Goal: Information Seeking & Learning: Learn about a topic

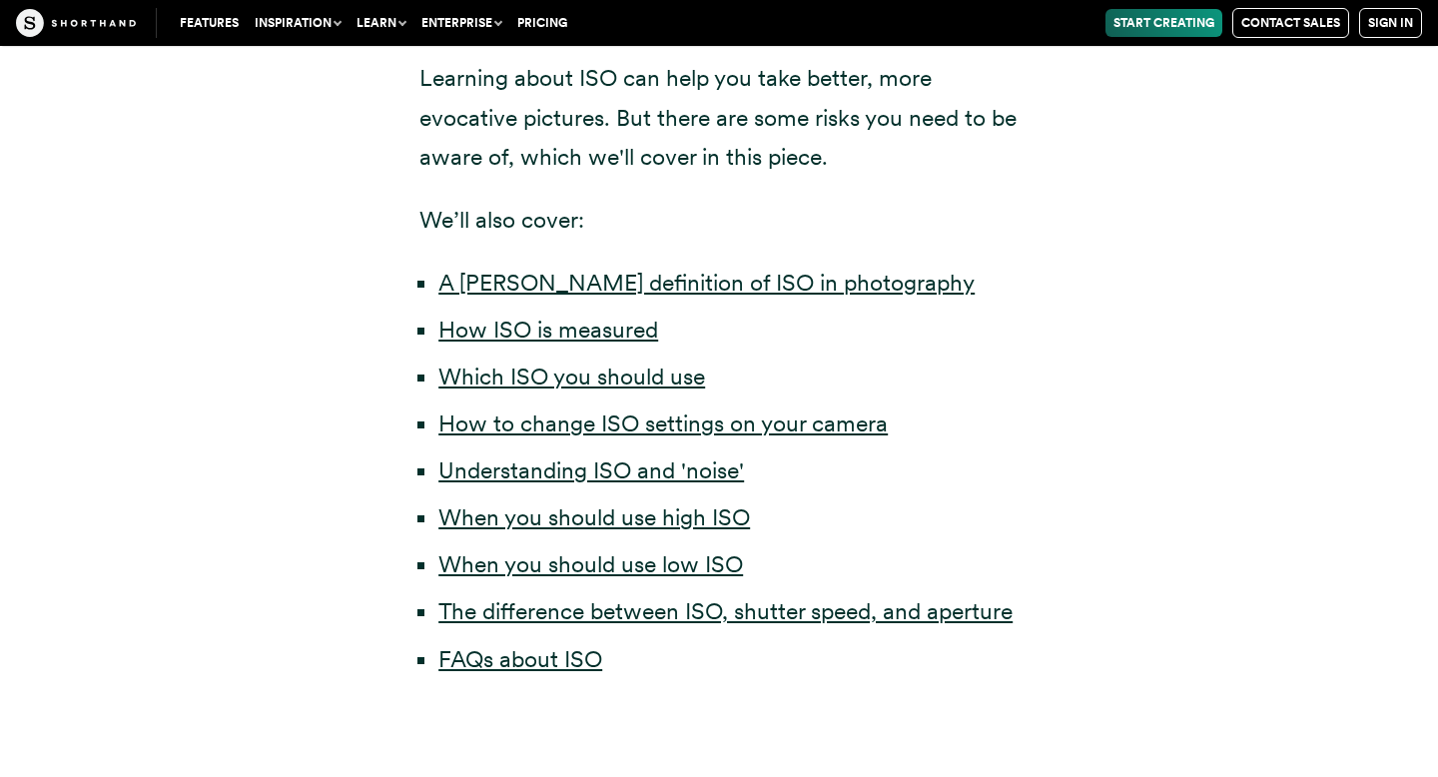
scroll to position [1012, 0]
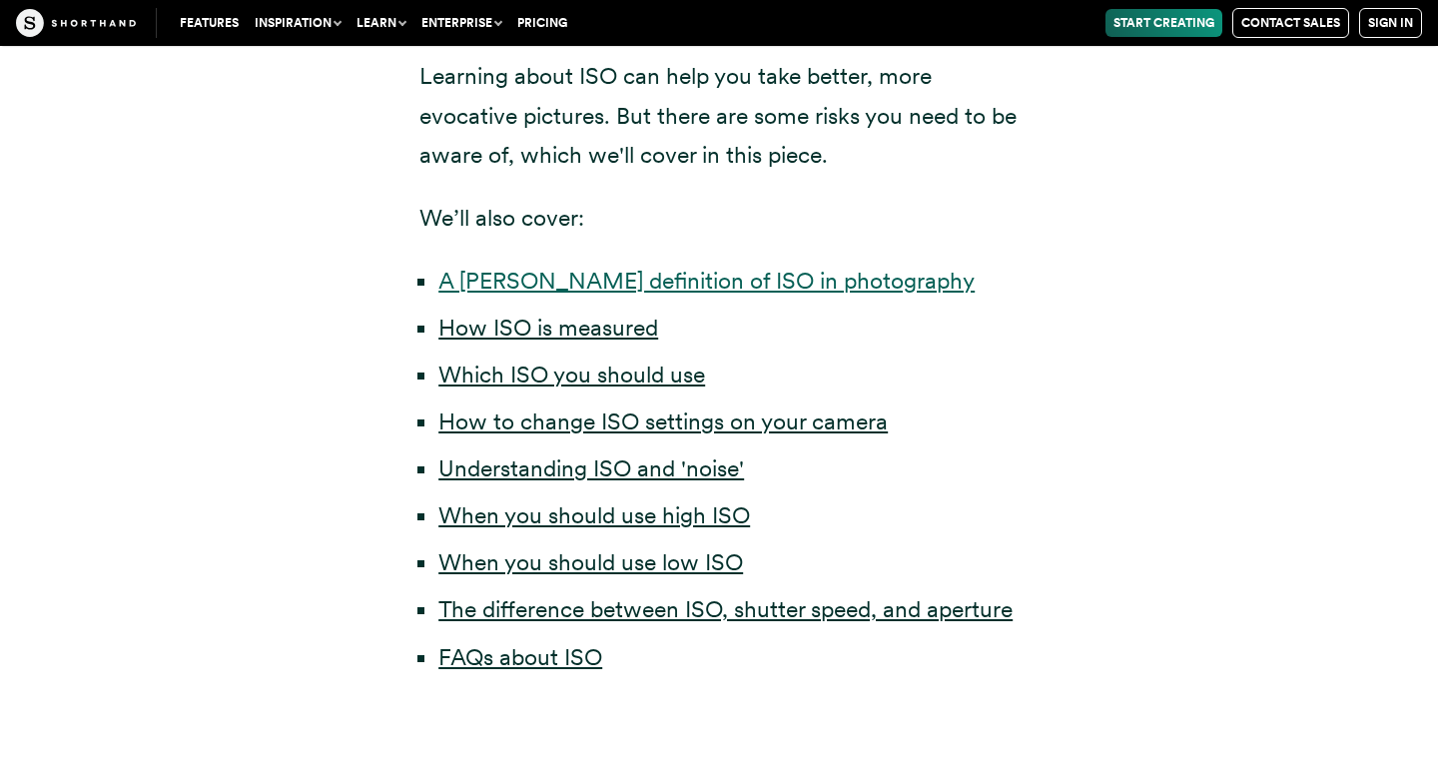
click at [674, 286] on link "A [PERSON_NAME] definition of ISO in photography" at bounding box center [706, 281] width 536 height 28
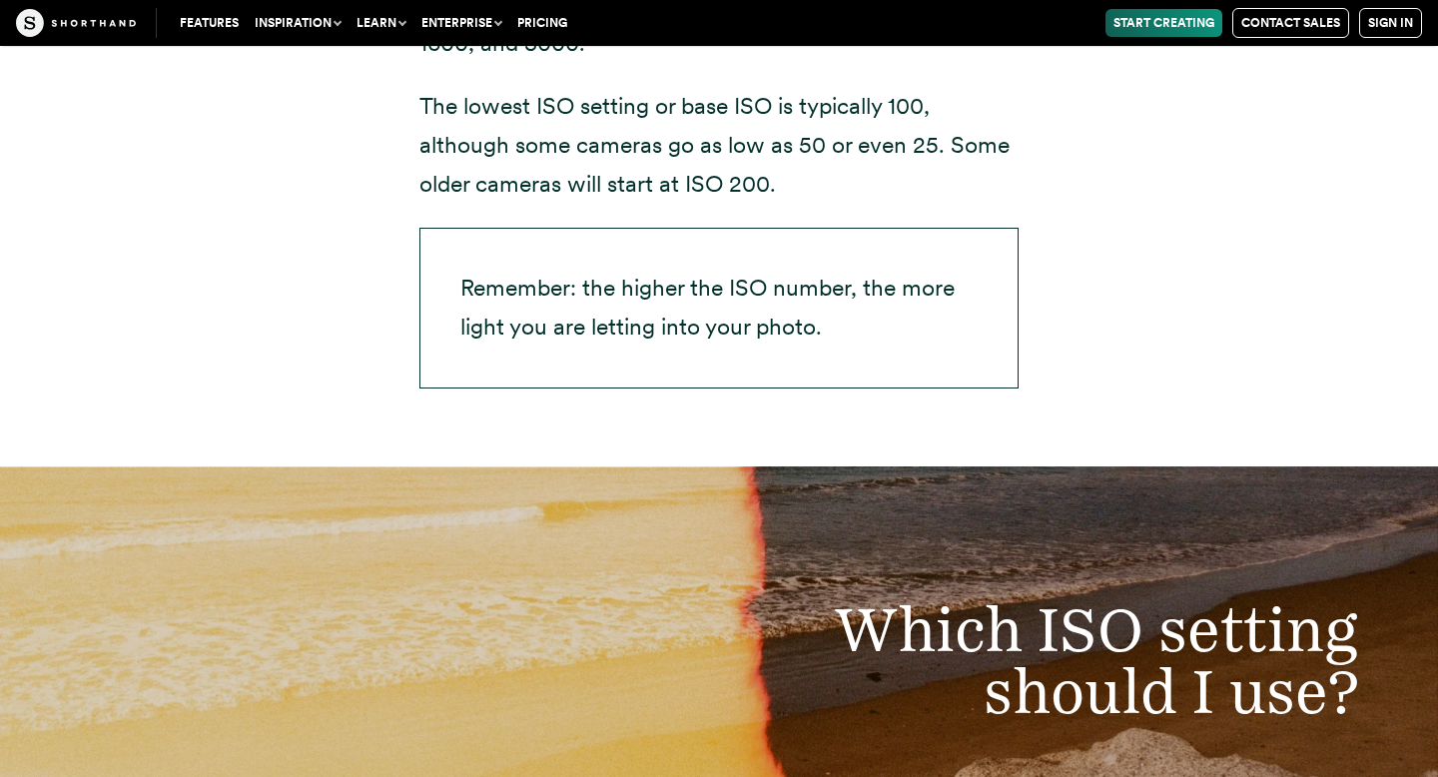
scroll to position [4345, 0]
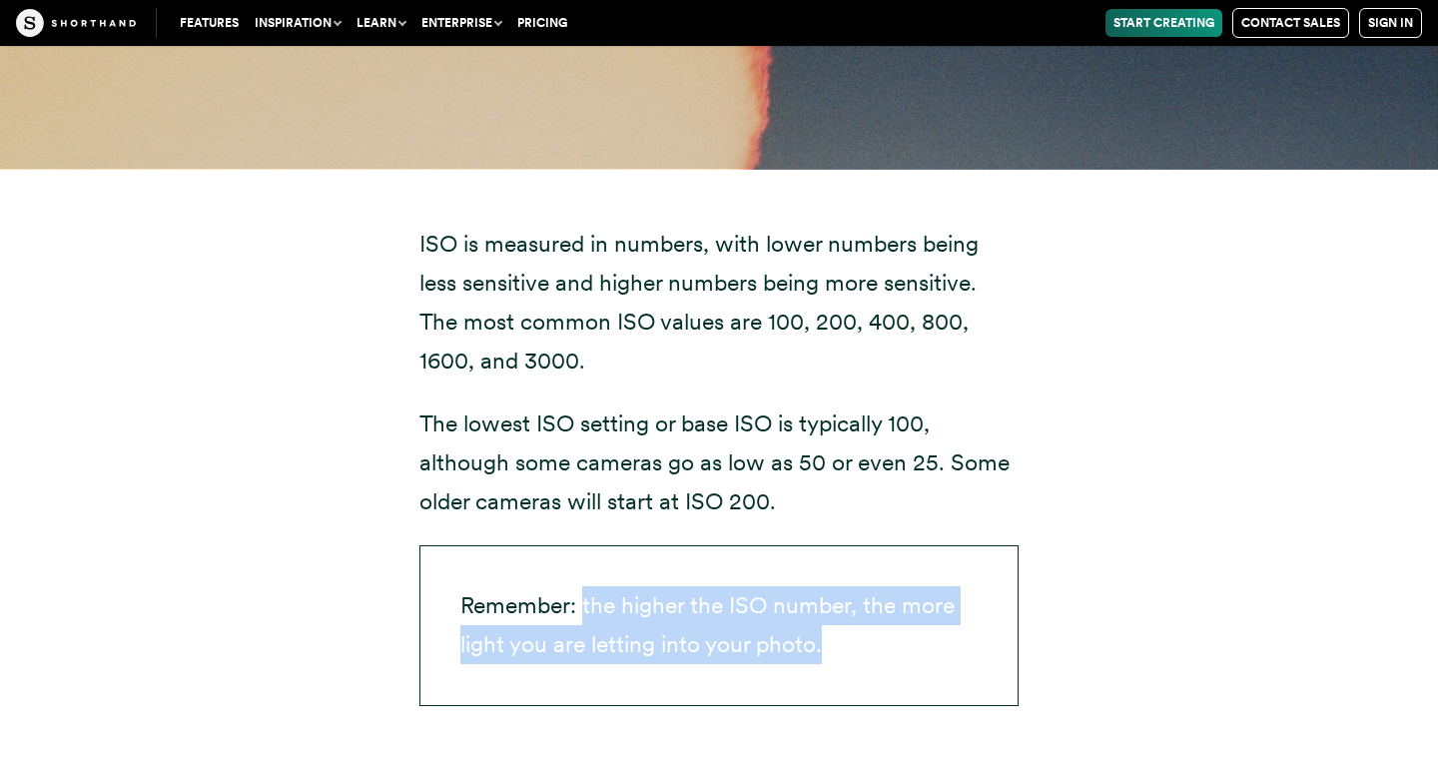
drag, startPoint x: 582, startPoint y: 605, endPoint x: 829, endPoint y: 646, distance: 250.0
click at [829, 646] on p "Remember: the higher the ISO number, the more light you are letting into your p…" at bounding box center [718, 625] width 599 height 160
copy p "the higher the ISO number, the more light you are letting into your photo."
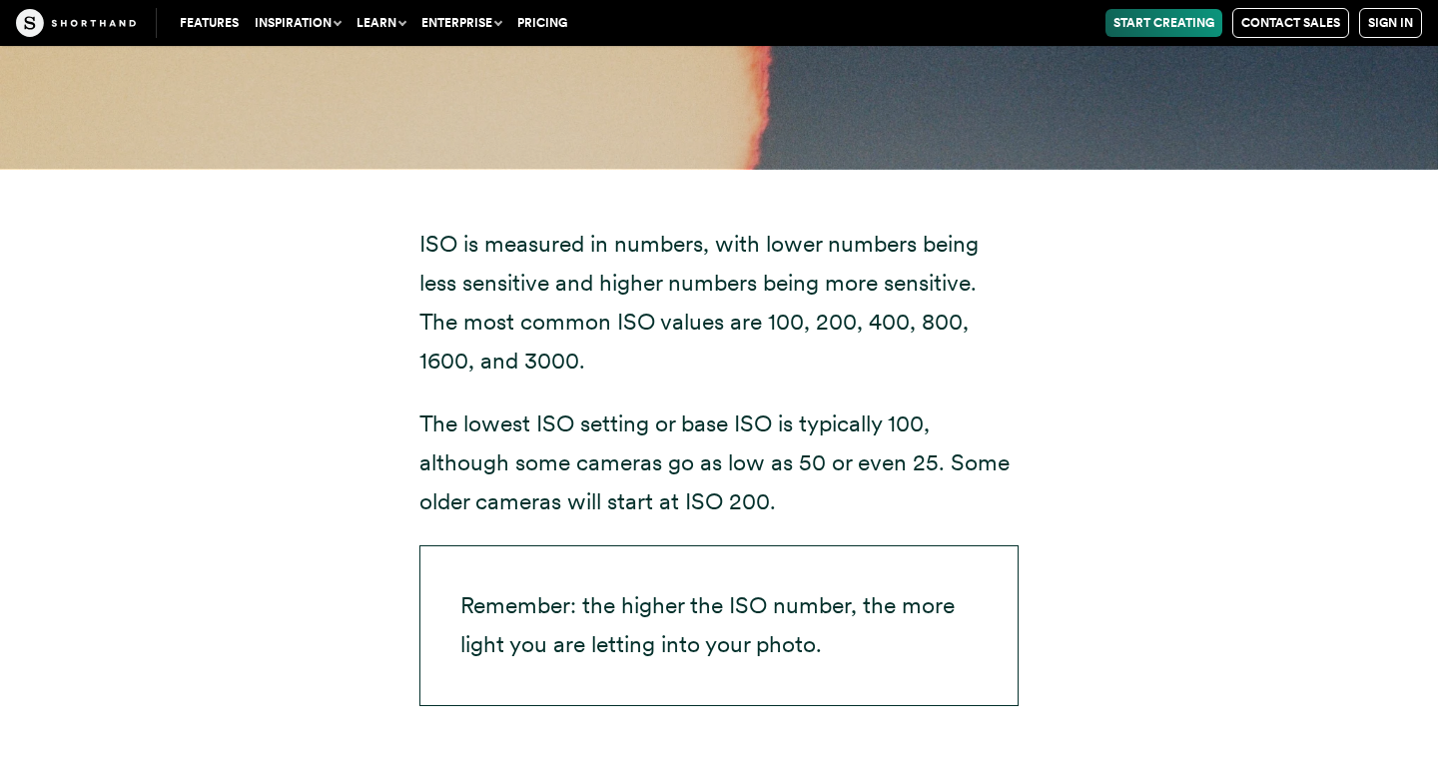
click at [535, 417] on p "The lowest ISO setting or base ISO is typically 100, although some cameras go a…" at bounding box center [718, 462] width 599 height 117
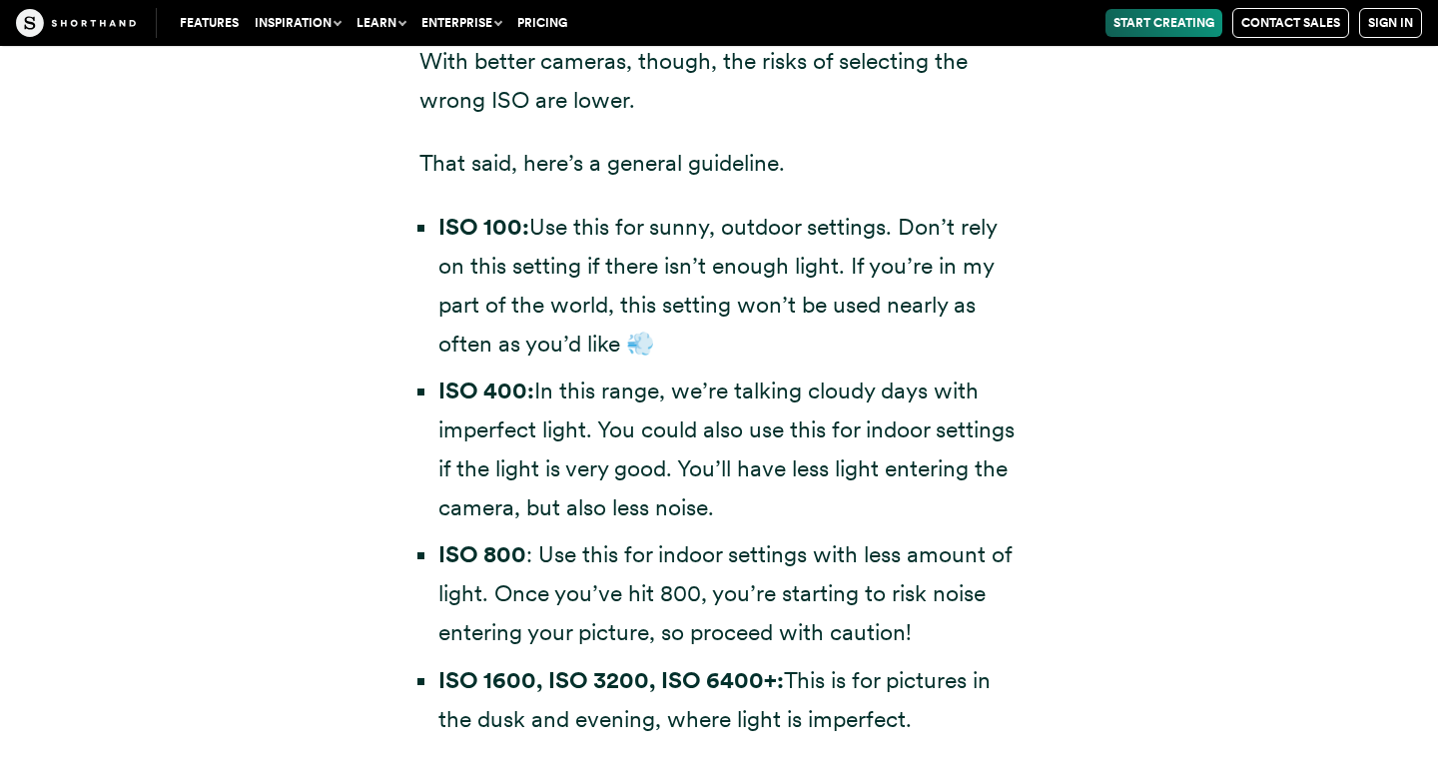
scroll to position [5709, 0]
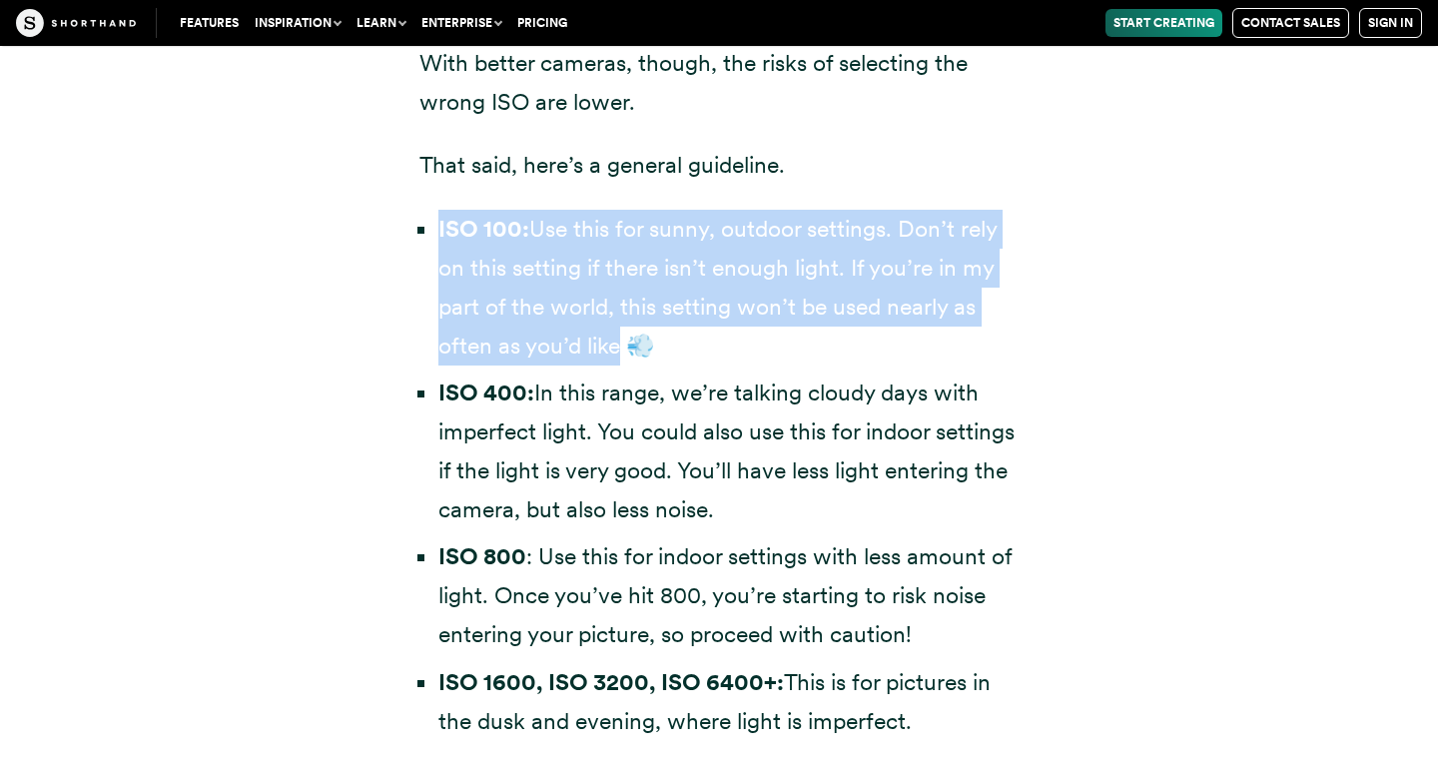
drag, startPoint x: 436, startPoint y: 227, endPoint x: 621, endPoint y: 351, distance: 223.0
click at [621, 351] on ul "ISO 100: Use this for sunny, outdoor settings. Don’t rely on this setting if th…" at bounding box center [718, 475] width 599 height 531
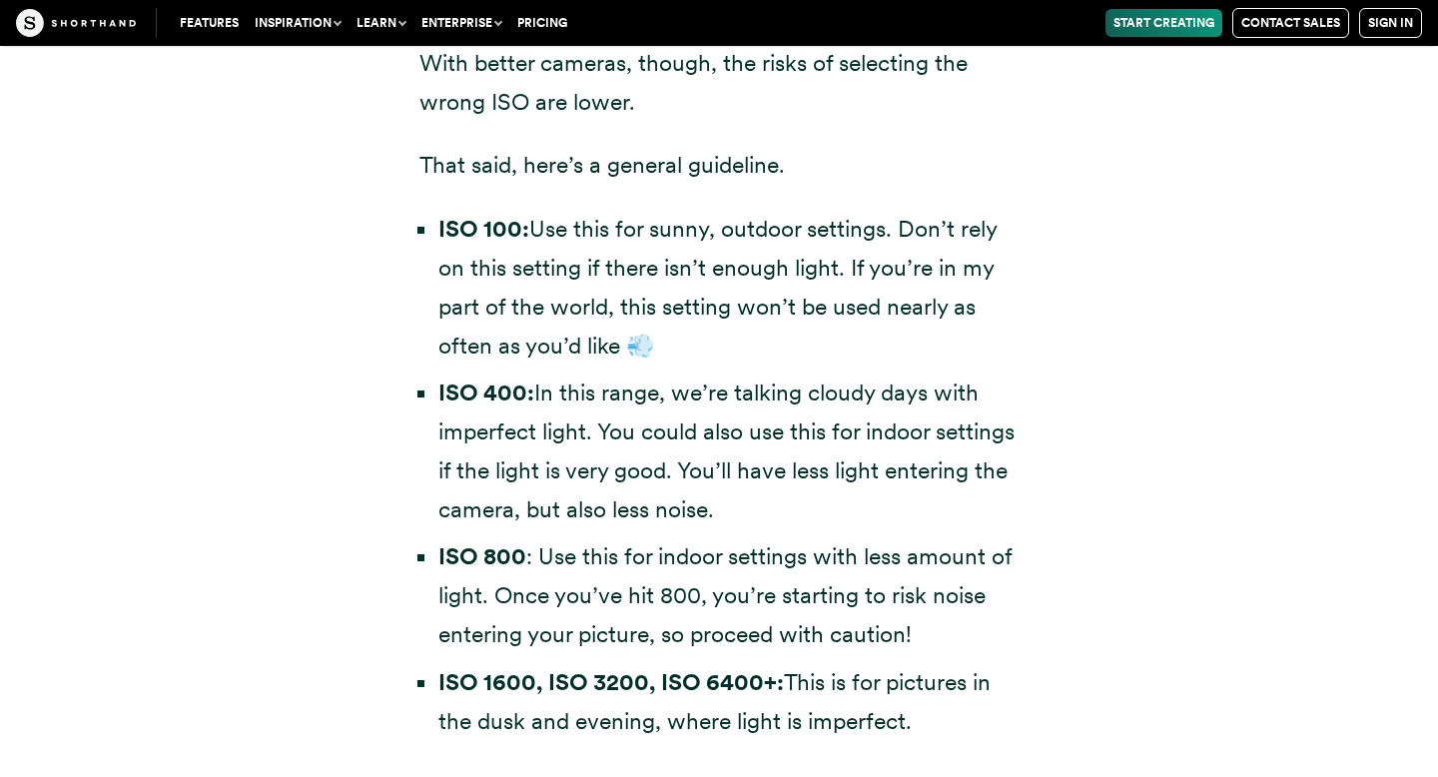
click at [481, 261] on li "ISO 100: Use this for sunny, outdoor settings. Don’t rely on this setting if th…" at bounding box center [728, 288] width 580 height 156
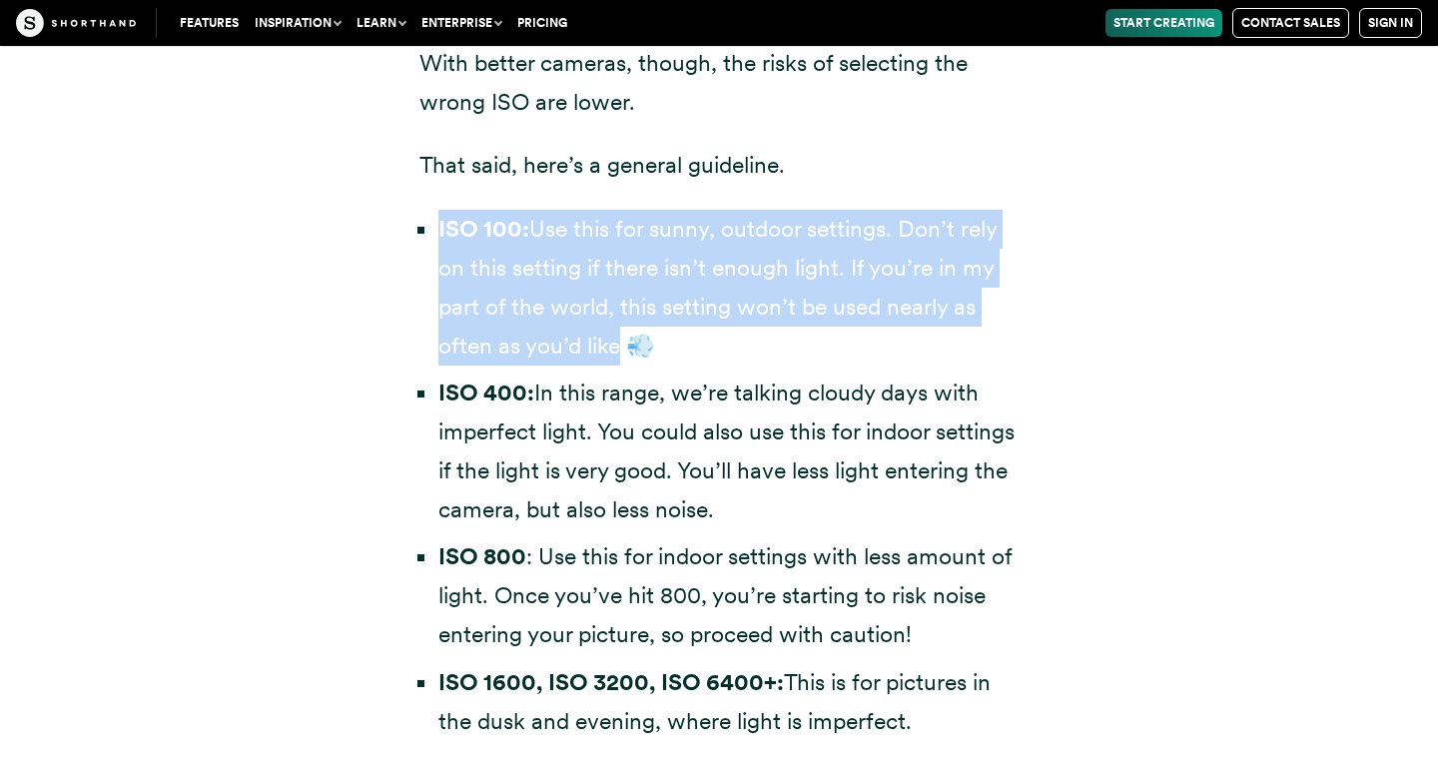
drag, startPoint x: 441, startPoint y: 223, endPoint x: 617, endPoint y: 338, distance: 209.9
click at [617, 338] on li "ISO 100: Use this for sunny, outdoor settings. Don’t rely on this setting if th…" at bounding box center [728, 288] width 580 height 156
copy li "ISO 100: Use this for sunny, outdoor settings. Don’t rely on this setting if th…"
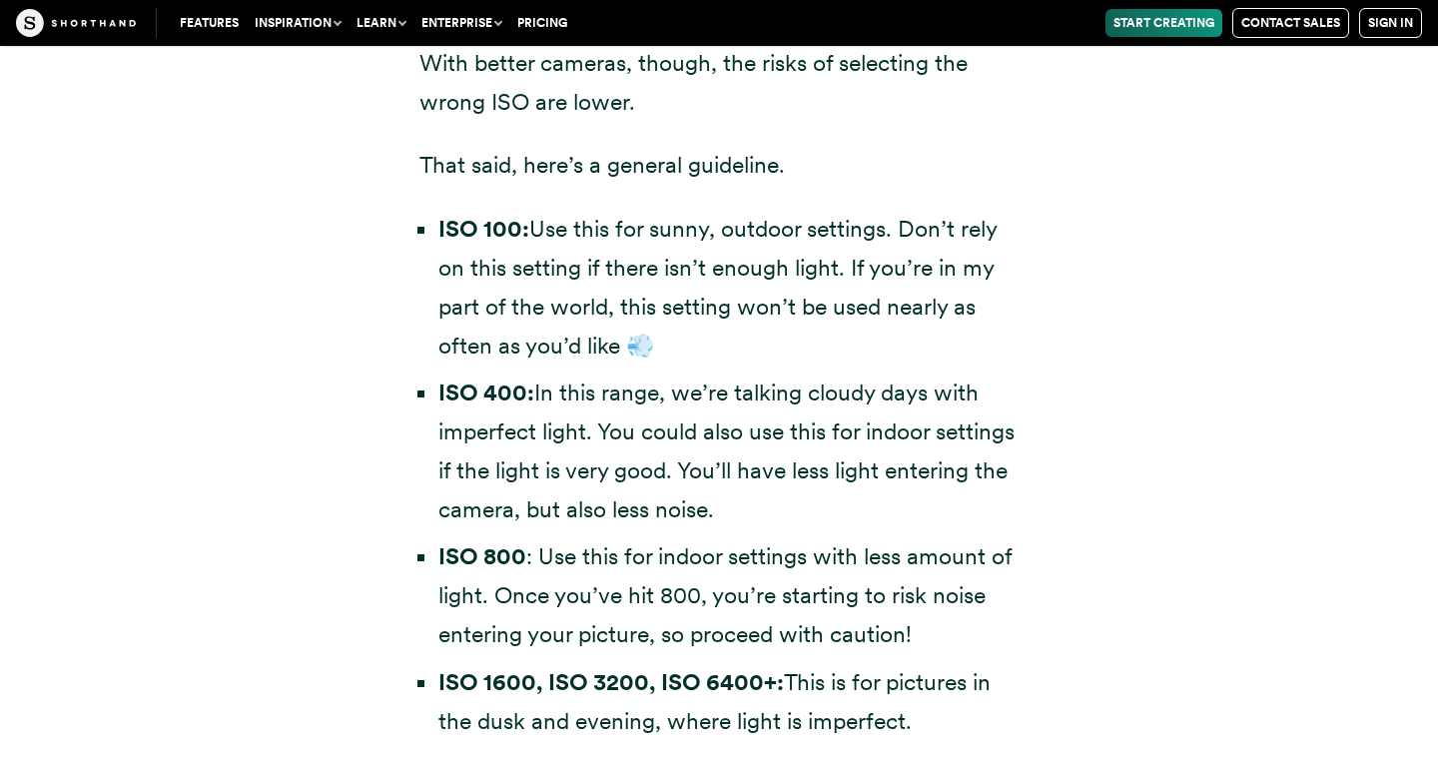
click at [441, 393] on strong "ISO 400:" at bounding box center [486, 392] width 96 height 28
drag, startPoint x: 437, startPoint y: 391, endPoint x: 715, endPoint y: 516, distance: 304.4
click at [716, 516] on ul "ISO 100: Use this for sunny, outdoor settings. Don’t rely on this setting if th…" at bounding box center [718, 475] width 599 height 531
copy li "ISO 400: In this range, we’re talking cloudy days with imperfect light. You cou…"
click at [705, 436] on li "ISO 400: In this range, we’re talking cloudy days with imperfect light. You cou…" at bounding box center [728, 451] width 580 height 156
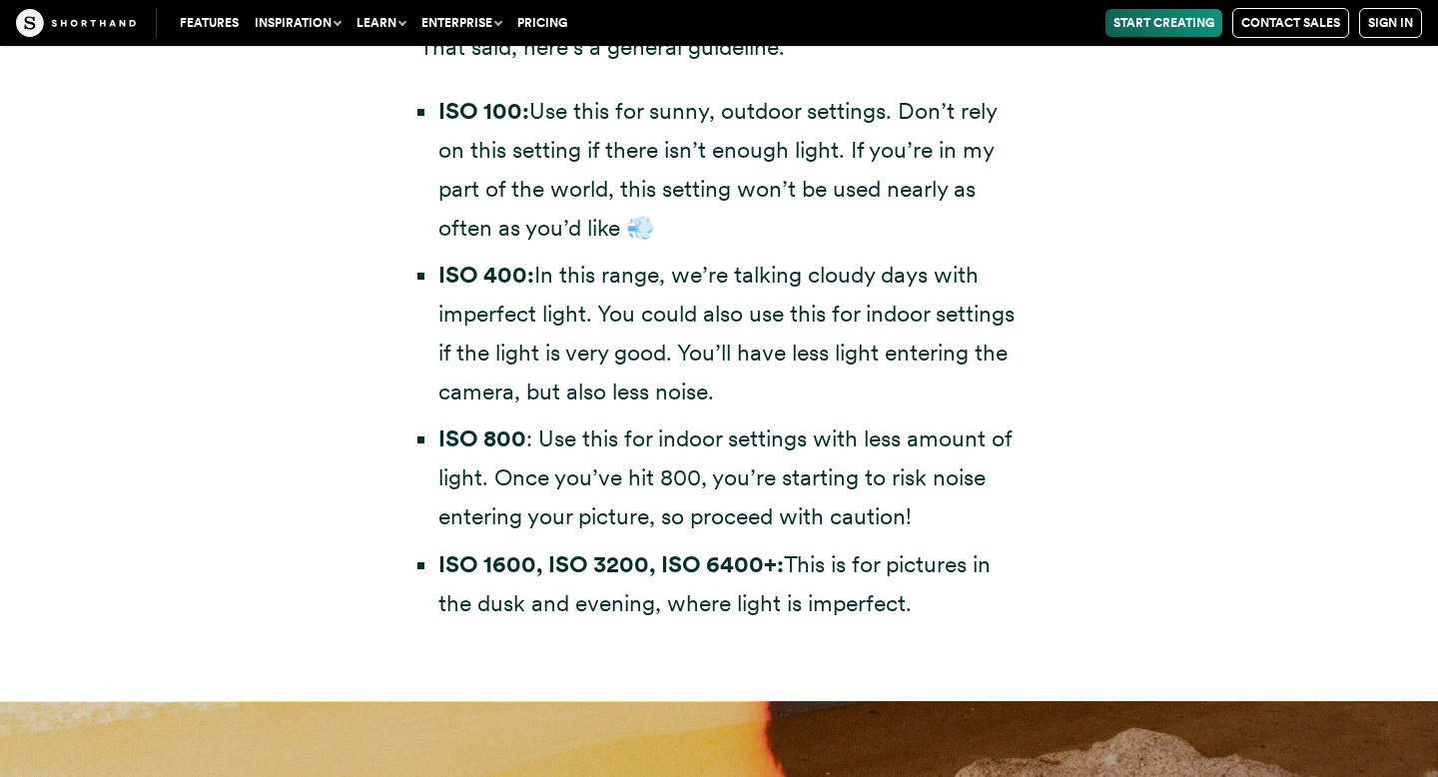
scroll to position [5829, 0]
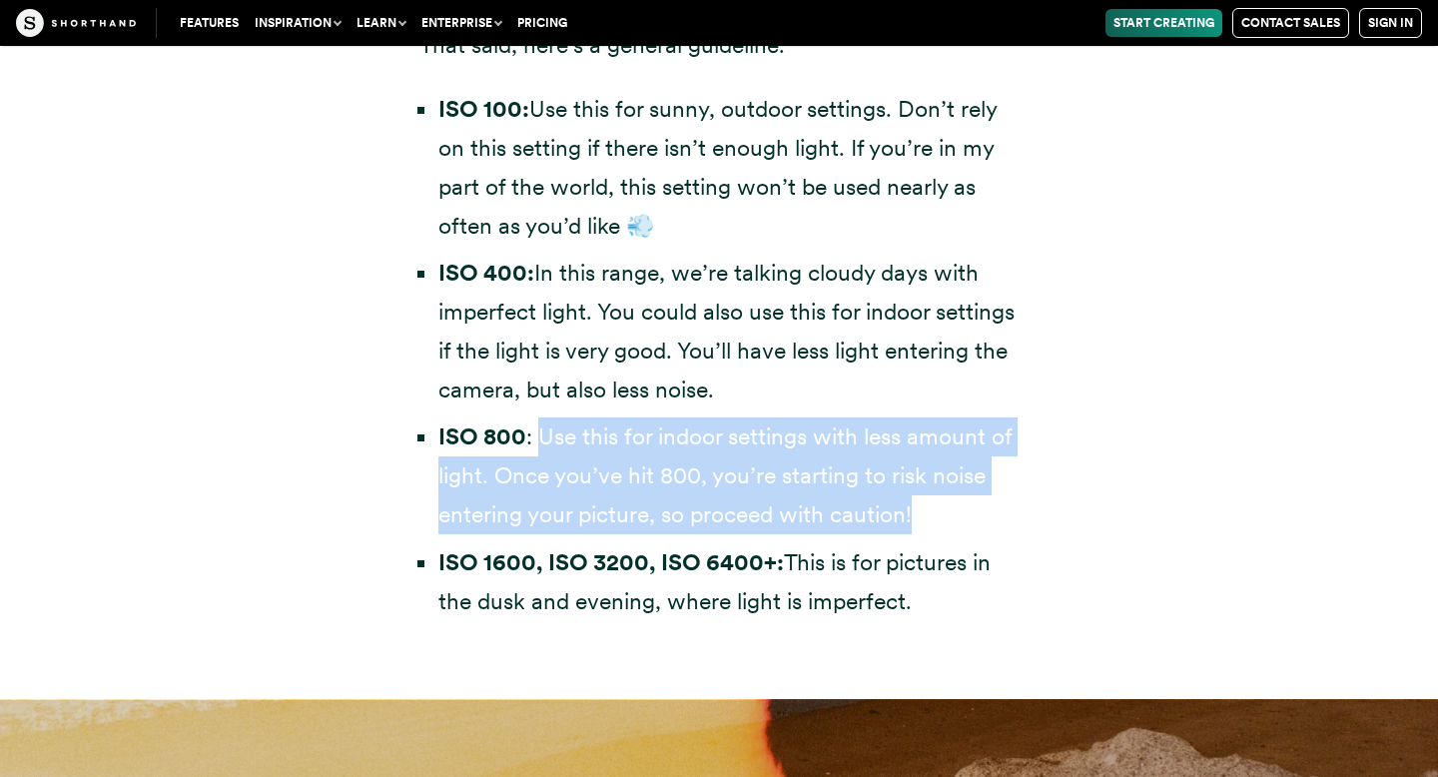
drag, startPoint x: 537, startPoint y: 433, endPoint x: 927, endPoint y: 514, distance: 397.8
click at [927, 514] on li "ISO 800 : Use this for indoor settings with less amount of light. Once you’ve h…" at bounding box center [728, 475] width 580 height 117
copy li "Use this for indoor settings with less amount of light. Once you’ve hit 800, yo…"
click at [861, 432] on li "ISO 800 : Use this for indoor settings with less amount of light. Once you’ve h…" at bounding box center [728, 475] width 580 height 117
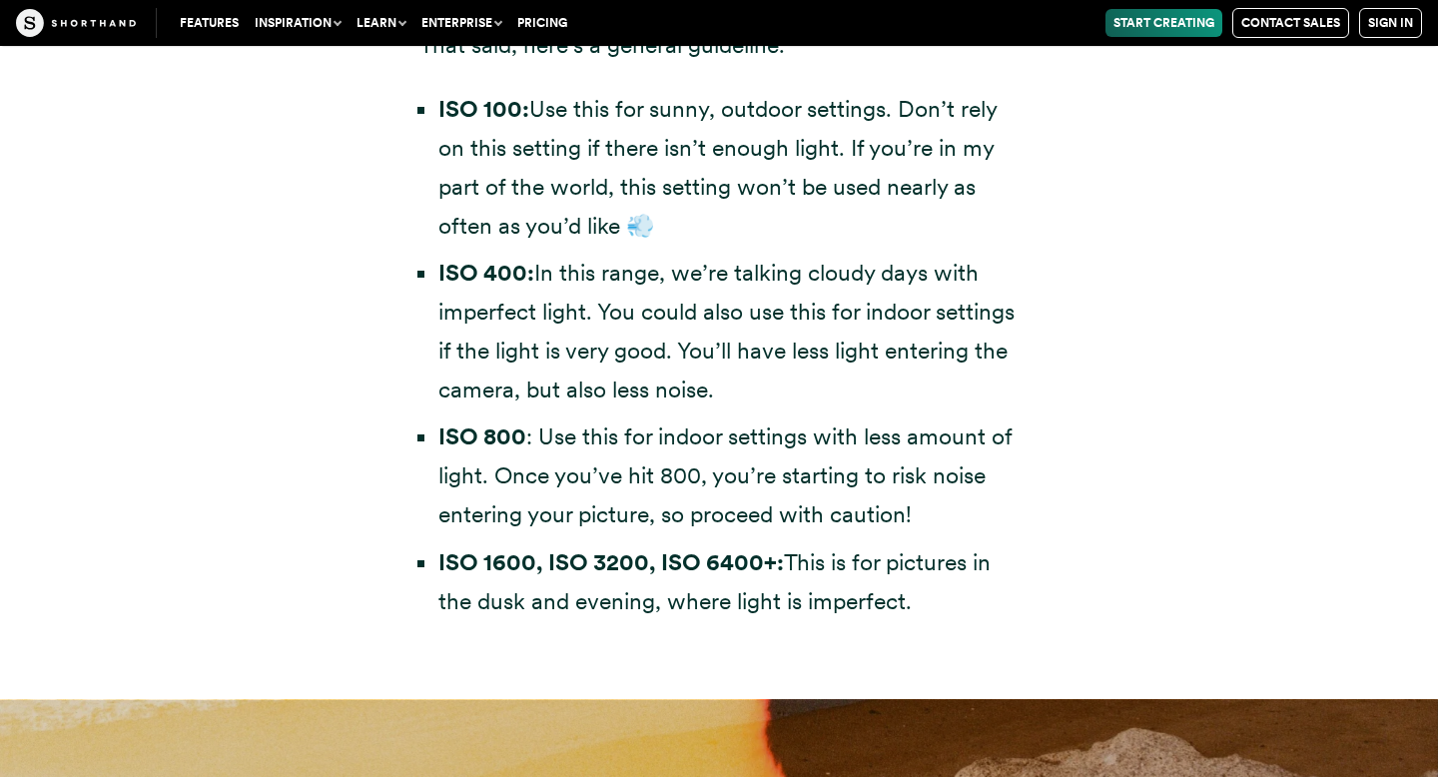
drag, startPoint x: 911, startPoint y: 607, endPoint x: 437, endPoint y: 569, distance: 474.8
click at [438, 569] on li "ISO 1600, ISO 3200, ISO 6400+: This is for pictures in the dusk and evening, wh…" at bounding box center [728, 582] width 580 height 78
copy li "ISO 1600, ISO 3200, ISO 6400+: This is for pictures in the dusk and evening, wh…"
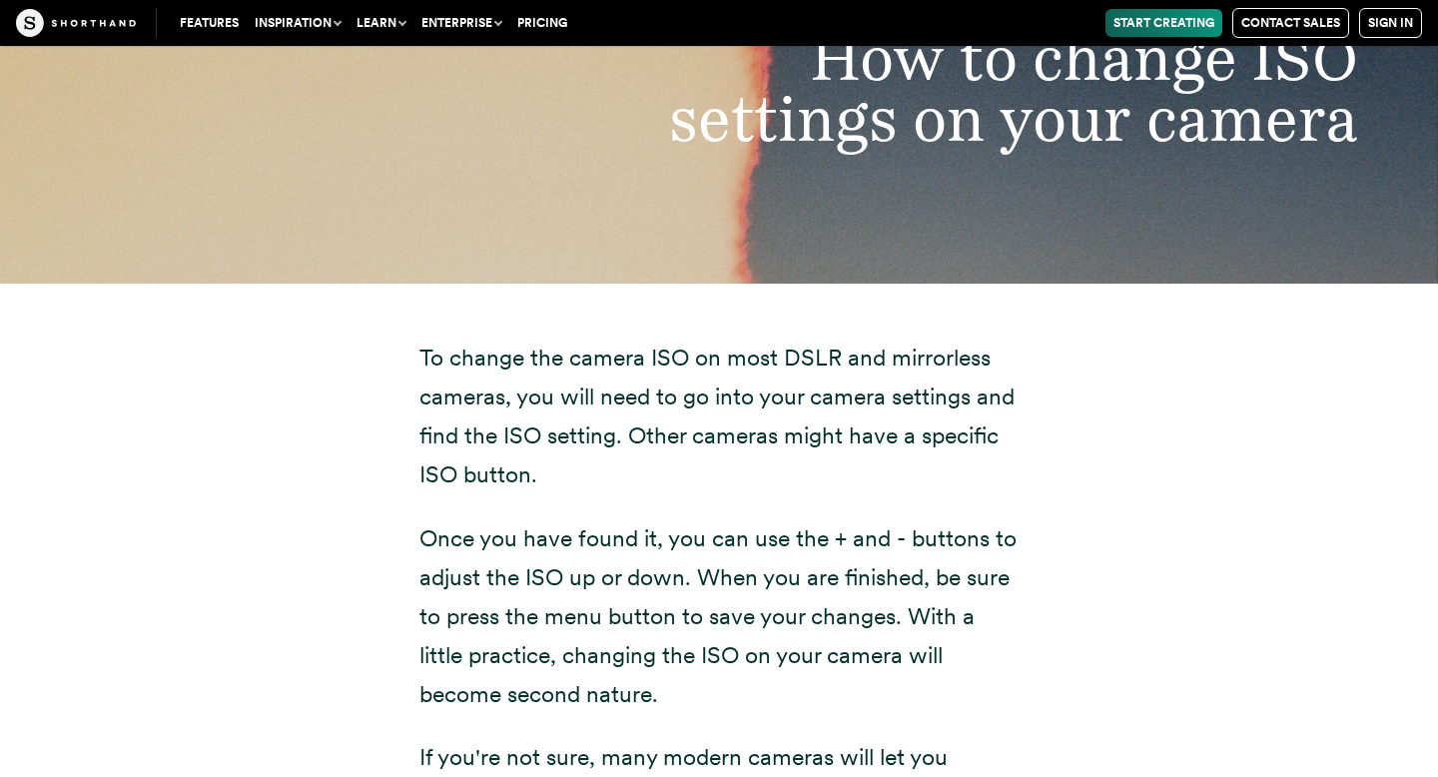
scroll to position [6635, 0]
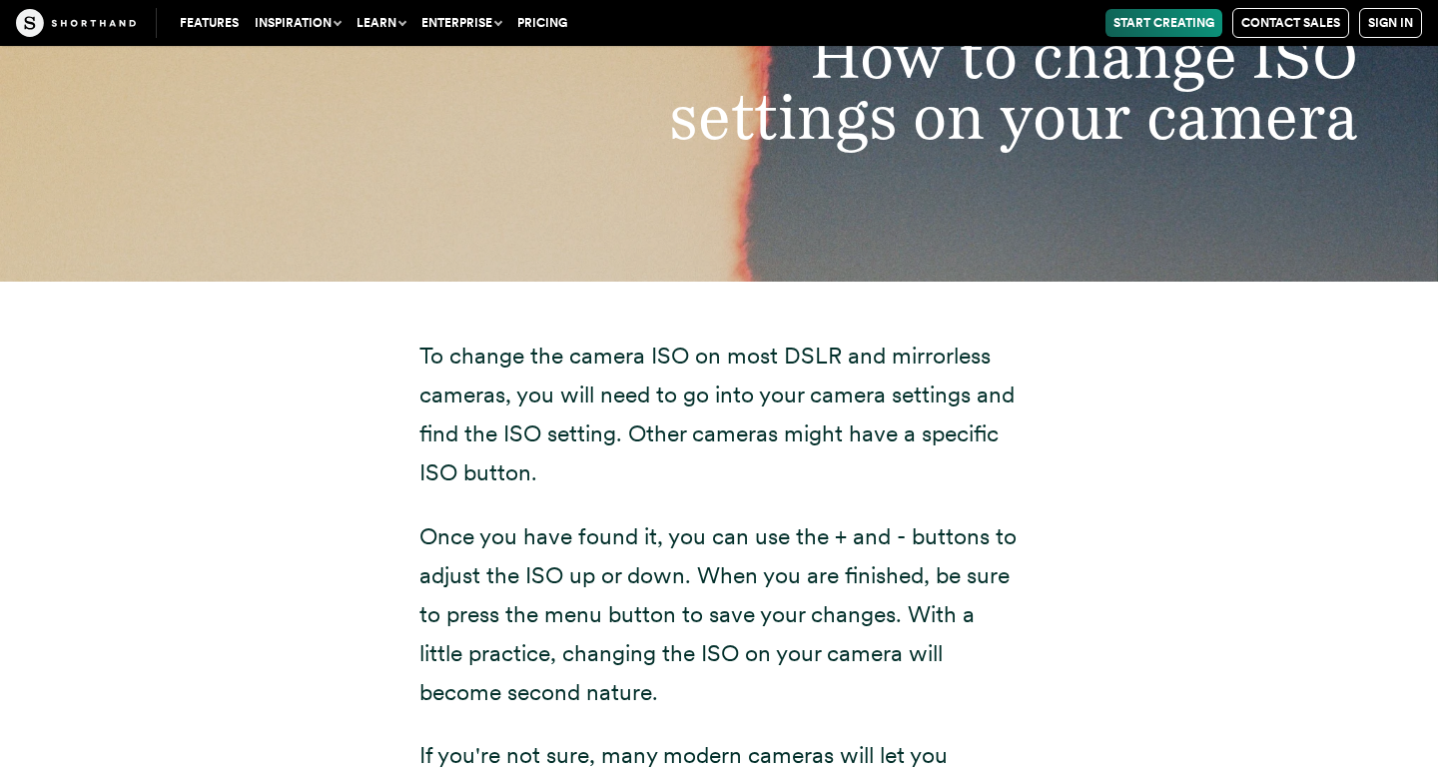
click at [615, 373] on p "To change the camera ISO on most DSLR and mirrorless cameras, you will need to …" at bounding box center [718, 415] width 599 height 156
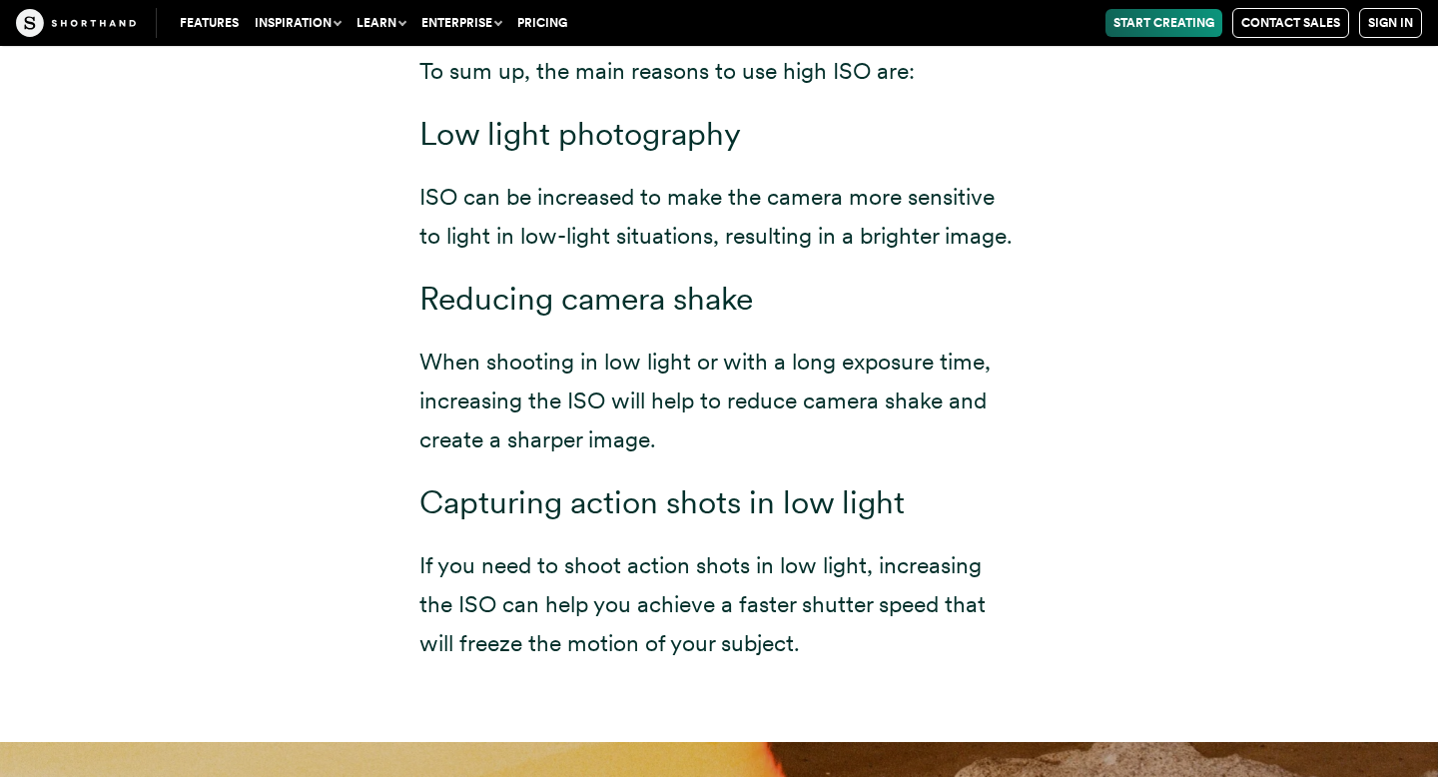
scroll to position [11343, 0]
